Goal: Find specific page/section: Find specific page/section

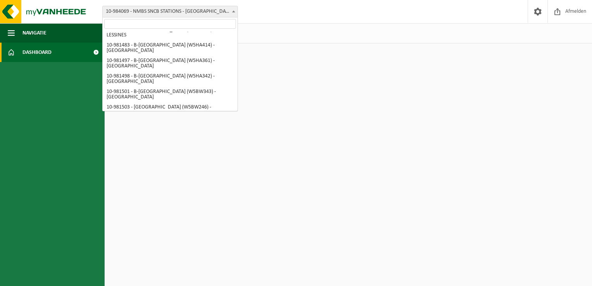
scroll to position [509, 0]
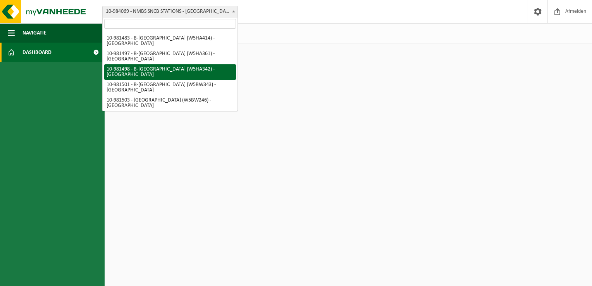
select select "162010"
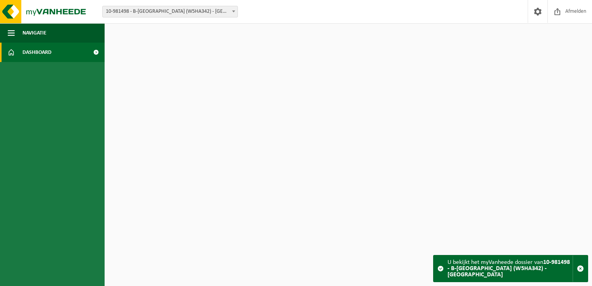
click at [231, 10] on span at bounding box center [234, 11] width 8 height 10
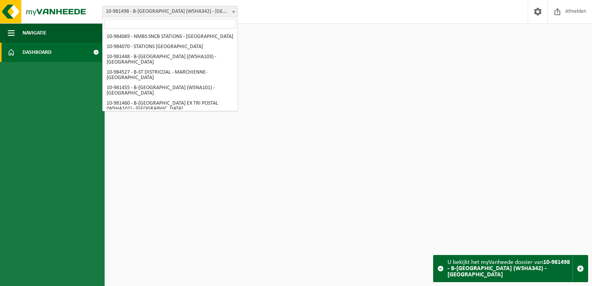
scroll to position [484, 0]
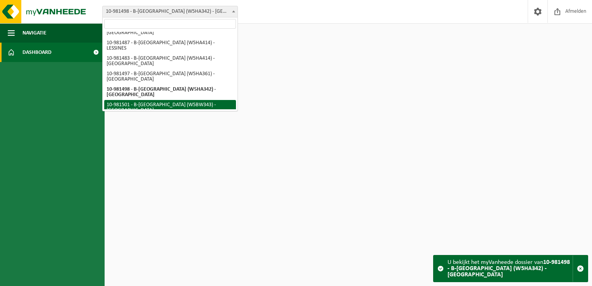
select select "162013"
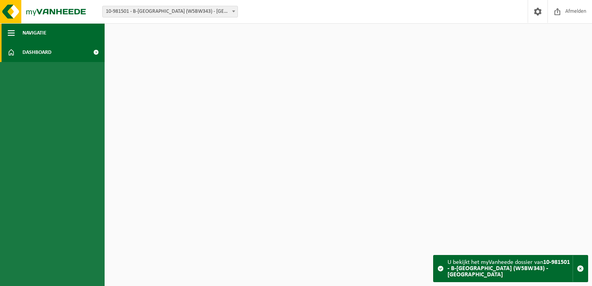
click at [33, 34] on span "Navigatie" at bounding box center [34, 32] width 24 height 19
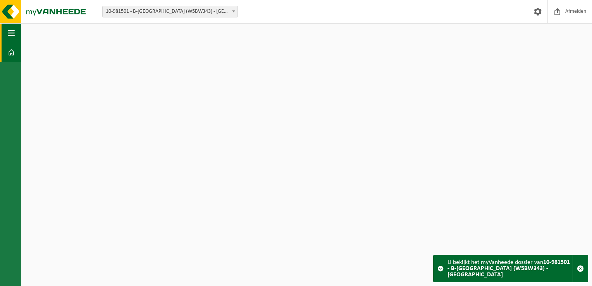
click at [17, 35] on button "Navigatie" at bounding box center [10, 32] width 21 height 19
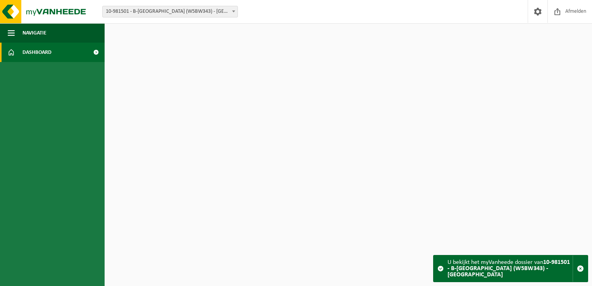
click at [37, 52] on span "Dashboard" at bounding box center [36, 52] width 29 height 19
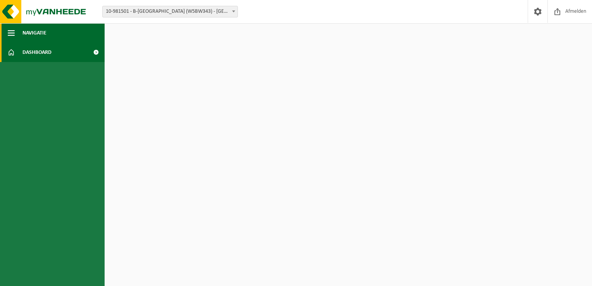
click at [31, 32] on span "Navigatie" at bounding box center [34, 32] width 24 height 19
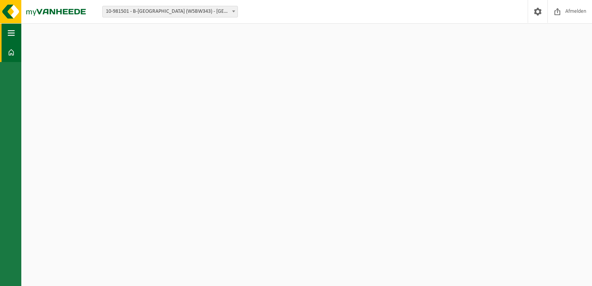
click at [31, 32] on html "Vestiging: 10-984069 - NMBS SNCB STATIONS - SINT-GILLIS 10-984070 - STATIONS CH…" at bounding box center [296, 143] width 592 height 286
click at [53, 14] on img at bounding box center [46, 11] width 93 height 23
click at [13, 36] on span "button" at bounding box center [11, 32] width 7 height 19
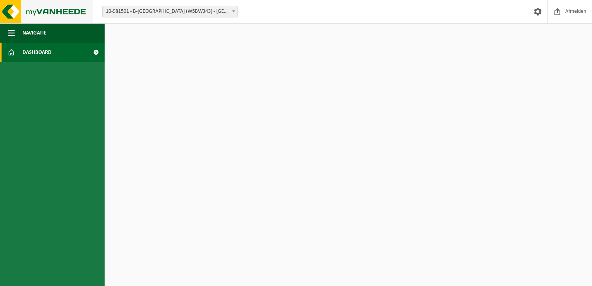
click at [82, 9] on img at bounding box center [46, 11] width 93 height 23
click at [16, 7] on img at bounding box center [46, 11] width 93 height 23
click at [580, 11] on span "Afmelden" at bounding box center [576, 11] width 25 height 23
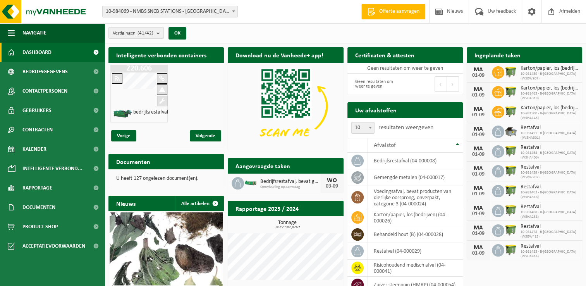
click at [229, 9] on span "10-984069 - NMBS SNCB STATIONS - [GEOGRAPHIC_DATA]" at bounding box center [170, 11] width 135 height 11
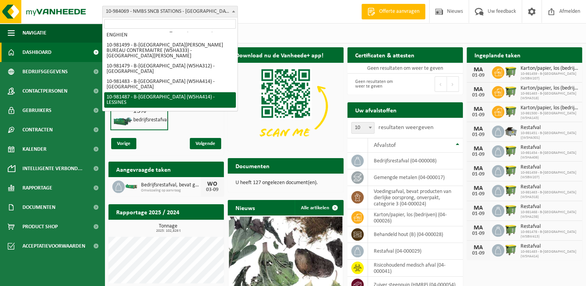
scroll to position [504, 0]
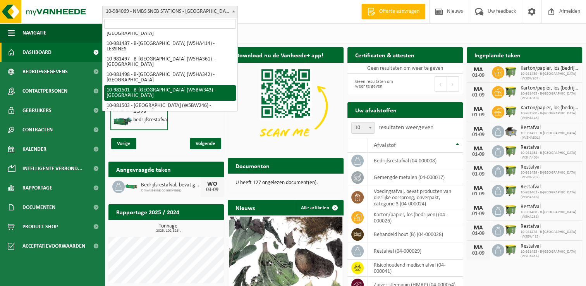
select select "162013"
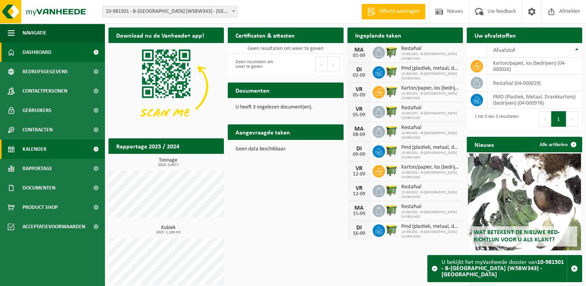
click at [50, 153] on link "Kalender" at bounding box center [52, 149] width 105 height 19
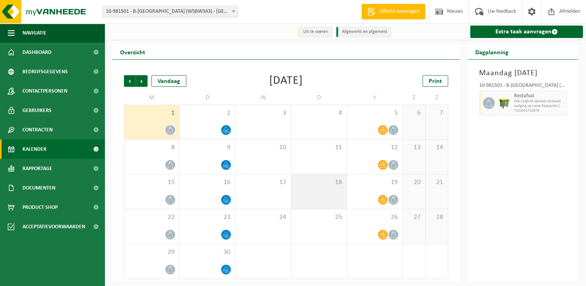
scroll to position [1, 0]
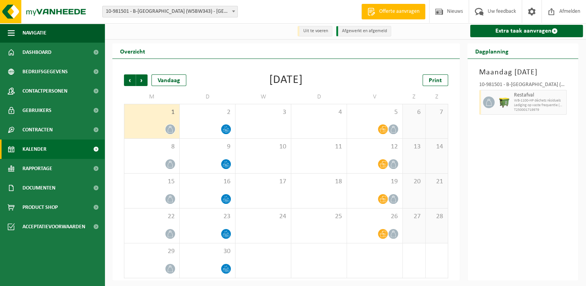
click at [236, 12] on span at bounding box center [234, 11] width 8 height 10
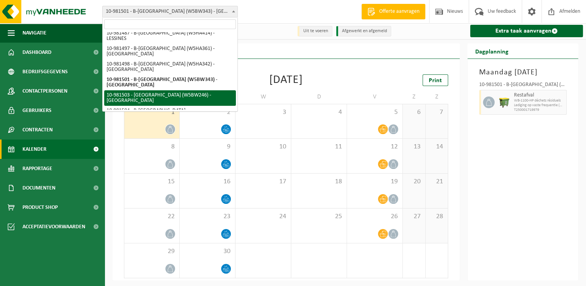
scroll to position [471, 0]
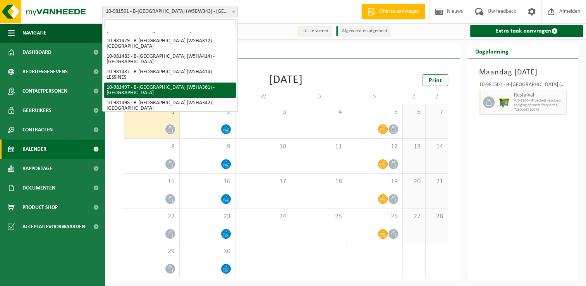
select select "162009"
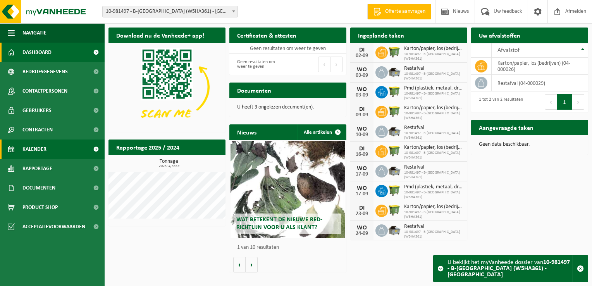
click at [40, 149] on span "Kalender" at bounding box center [34, 149] width 24 height 19
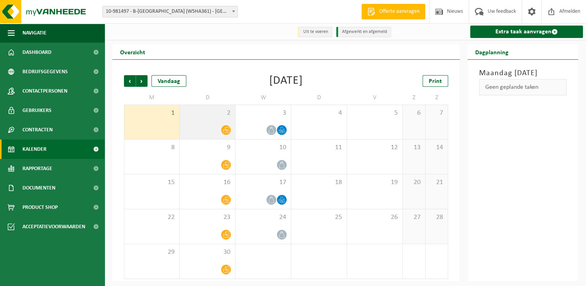
click at [227, 131] on icon at bounding box center [226, 130] width 7 height 7
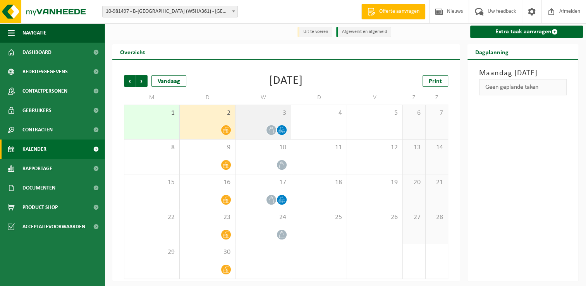
click at [262, 134] on div at bounding box center [264, 130] width 48 height 10
